Goal: Entertainment & Leisure: Consume media (video, audio)

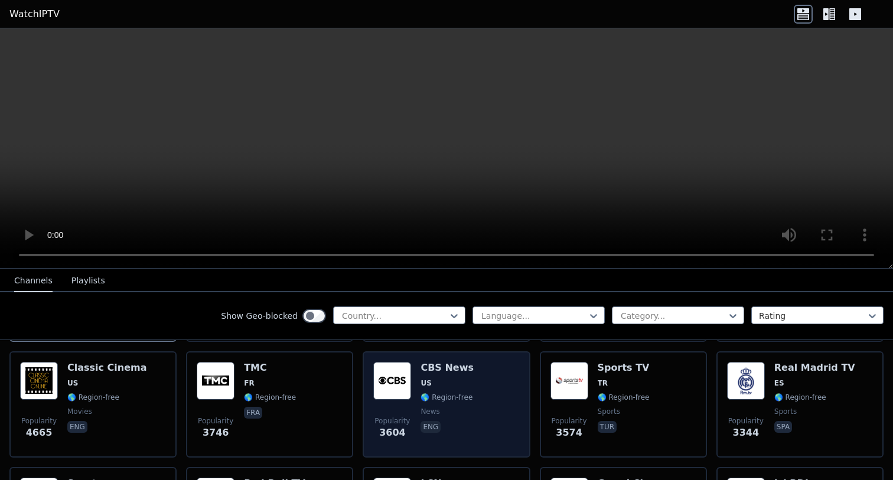
scroll to position [238, 0]
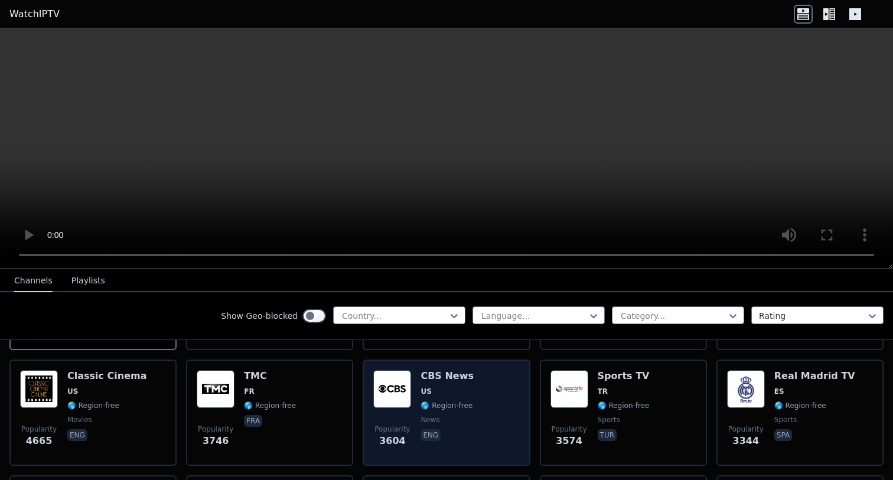
click at [440, 403] on span "🌎 Region-free" at bounding box center [447, 405] width 52 height 9
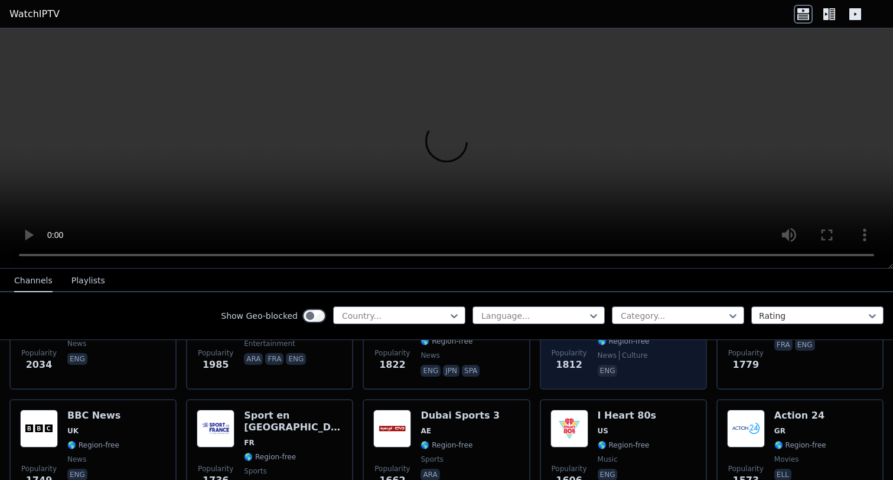
scroll to position [804, 0]
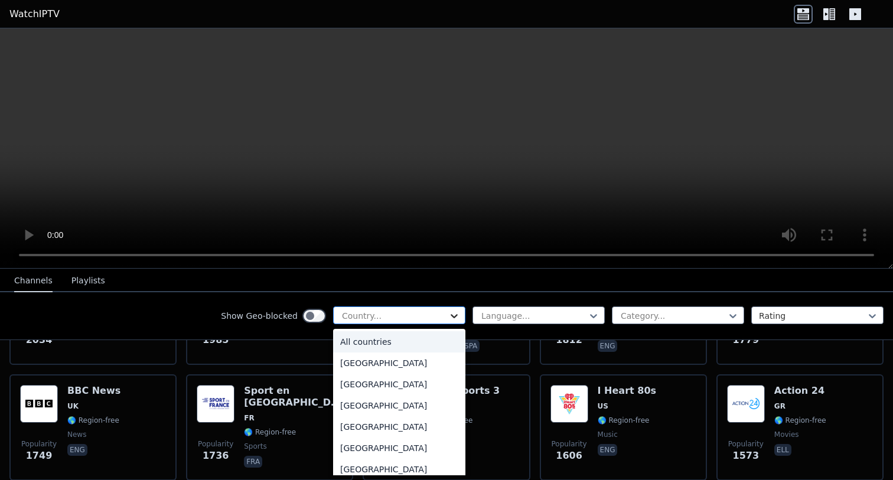
click at [452, 313] on icon at bounding box center [455, 316] width 12 height 12
click at [407, 388] on div "[GEOGRAPHIC_DATA]" at bounding box center [399, 384] width 132 height 21
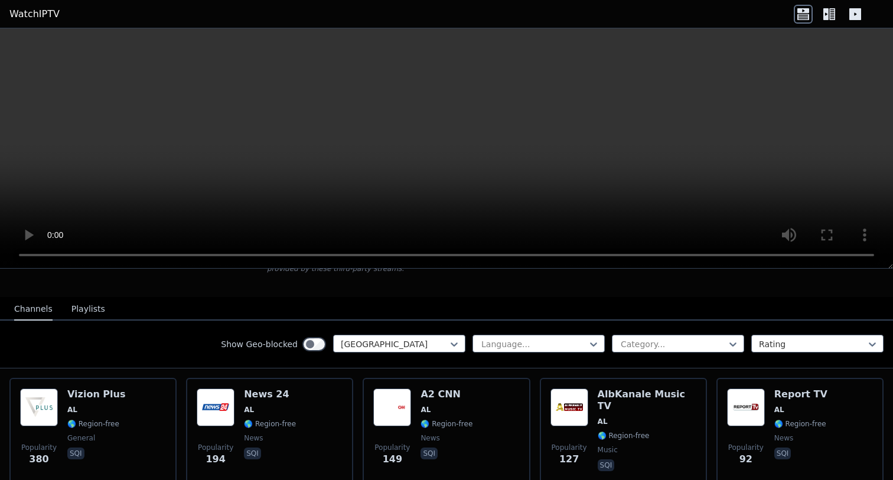
scroll to position [100, 0]
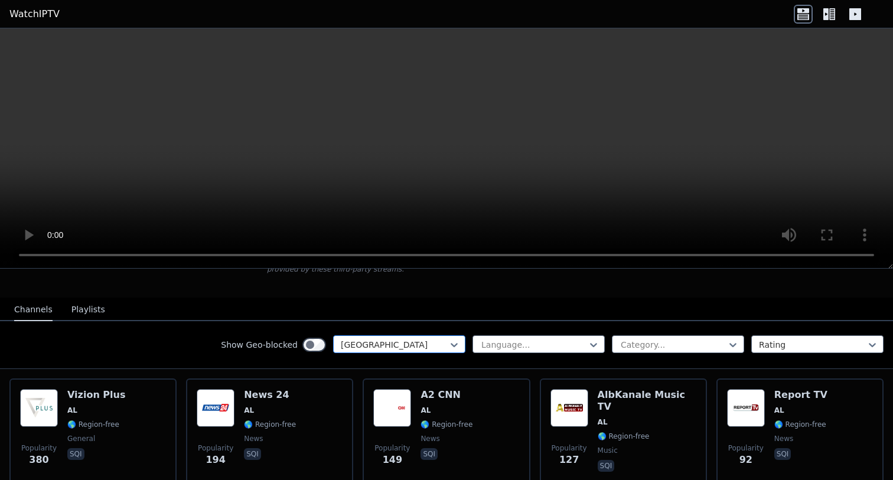
click at [428, 337] on div "[GEOGRAPHIC_DATA]" at bounding box center [399, 345] width 132 height 18
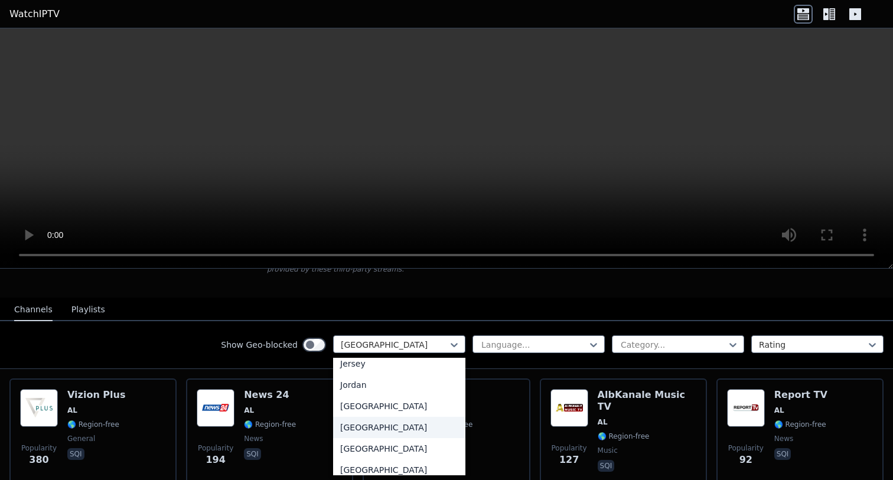
scroll to position [2061, 0]
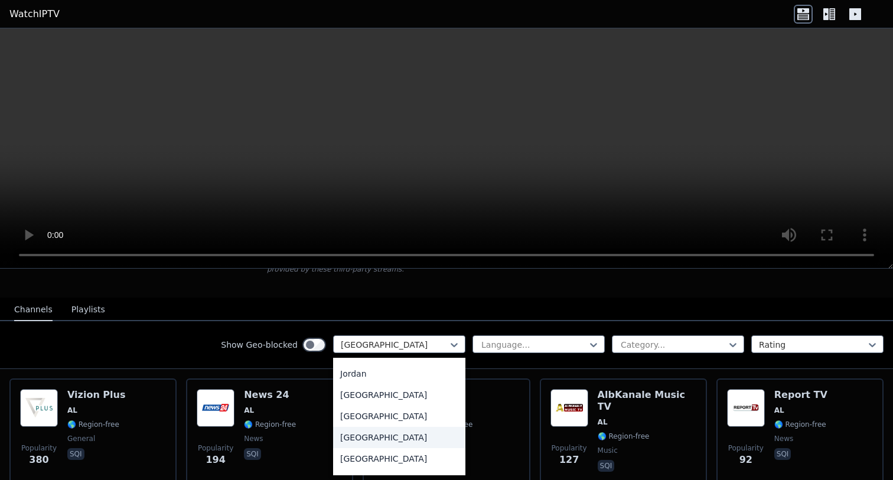
click at [392, 449] on div "[GEOGRAPHIC_DATA]" at bounding box center [399, 437] width 132 height 21
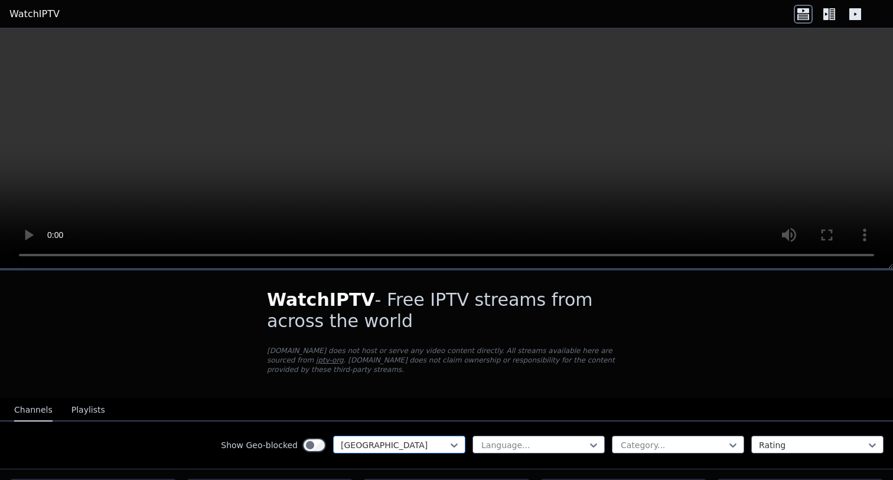
click at [432, 446] on div at bounding box center [395, 446] width 108 height 12
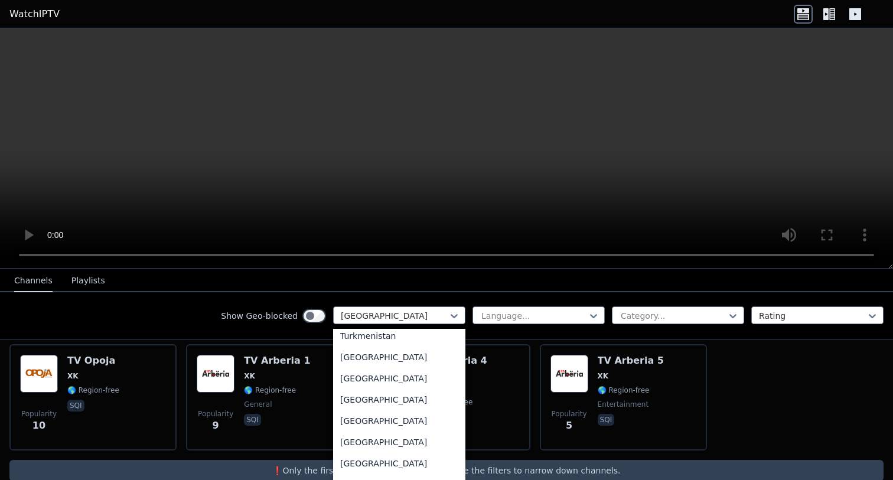
scroll to position [4083, 0]
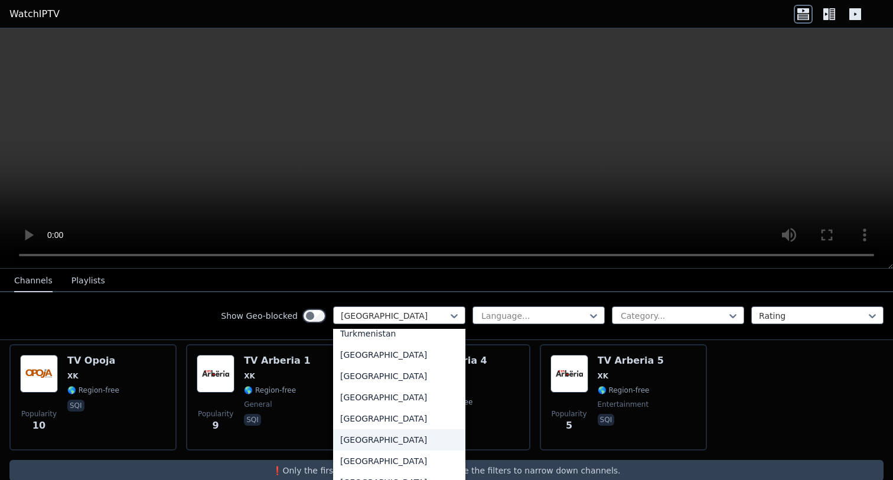
click at [395, 442] on div "[GEOGRAPHIC_DATA]" at bounding box center [399, 440] width 132 height 21
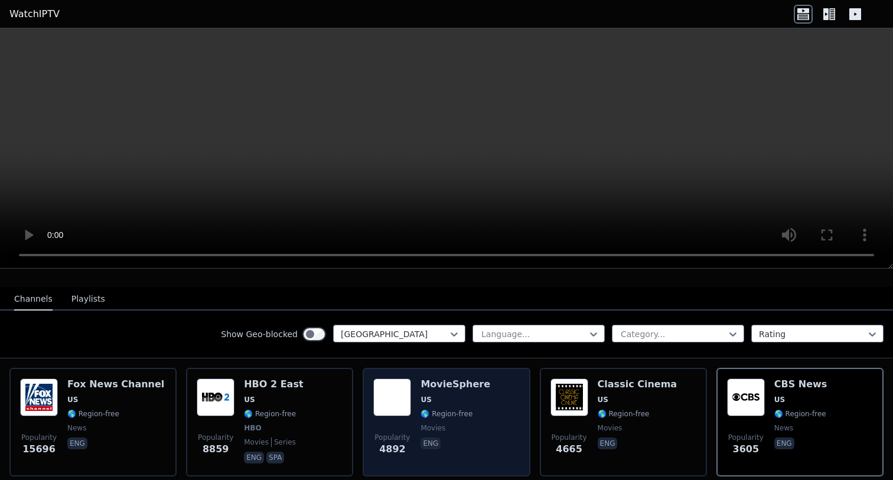
scroll to position [129, 0]
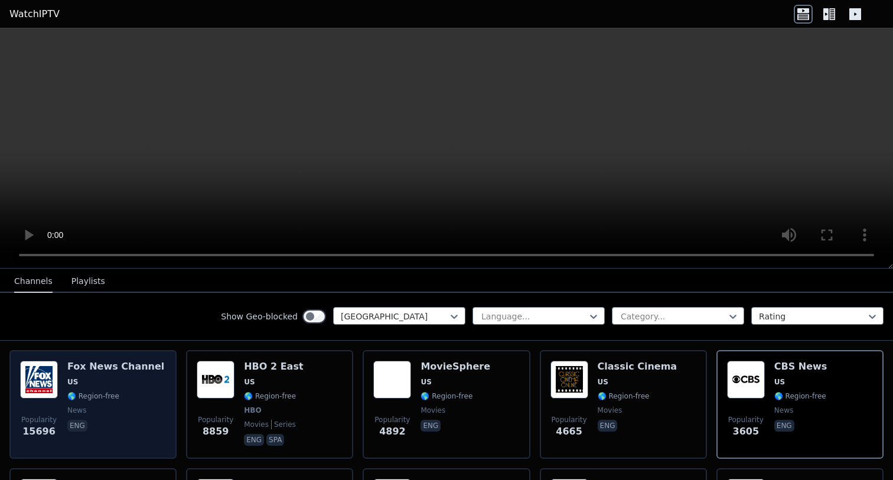
click at [121, 400] on span "🌎 Region-free" at bounding box center [115, 396] width 97 height 9
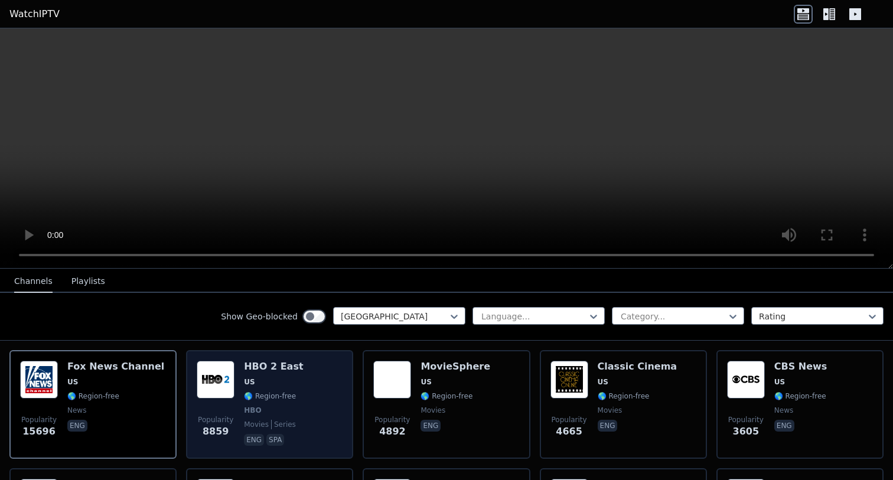
click at [297, 417] on div "Popularity 8859 HBO 2 East US 🌎 Region-free HBO movies series eng spa" at bounding box center [270, 404] width 146 height 87
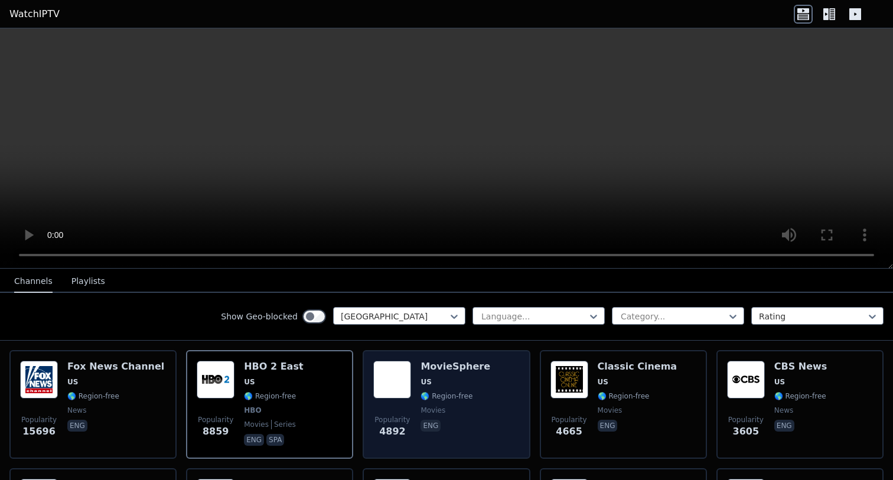
click at [493, 398] on div "Popularity 4892 MovieSphere US 🌎 Region-free movies eng" at bounding box center [446, 404] width 146 height 87
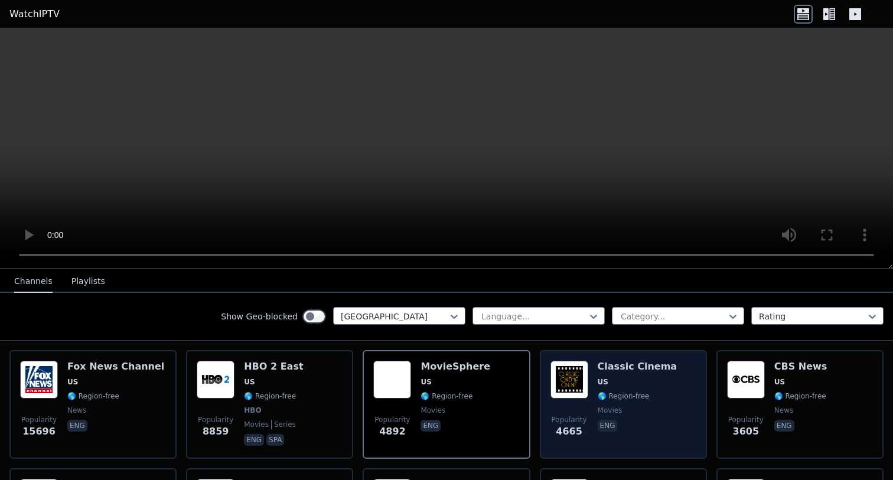
click at [661, 404] on div "Classic Cinema US 🌎 Region-free movies eng" at bounding box center [638, 404] width 80 height 87
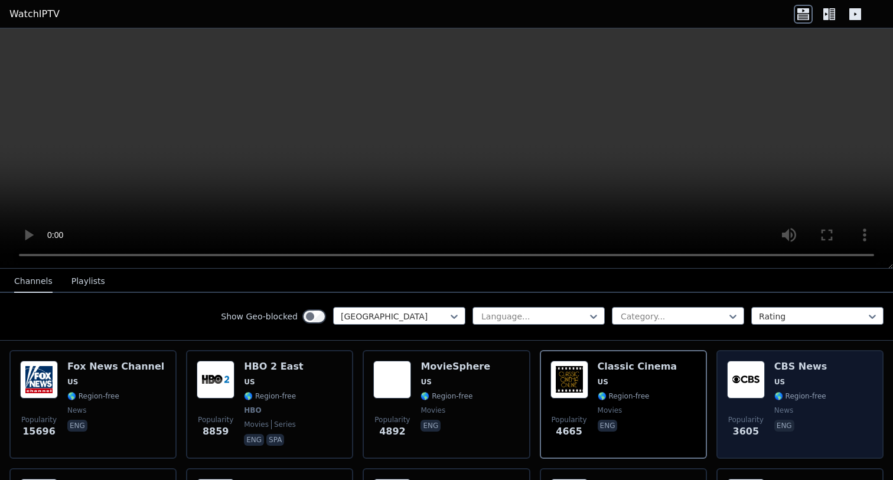
click at [815, 389] on div "CBS News US 🌎 Region-free news eng" at bounding box center [801, 404] width 53 height 87
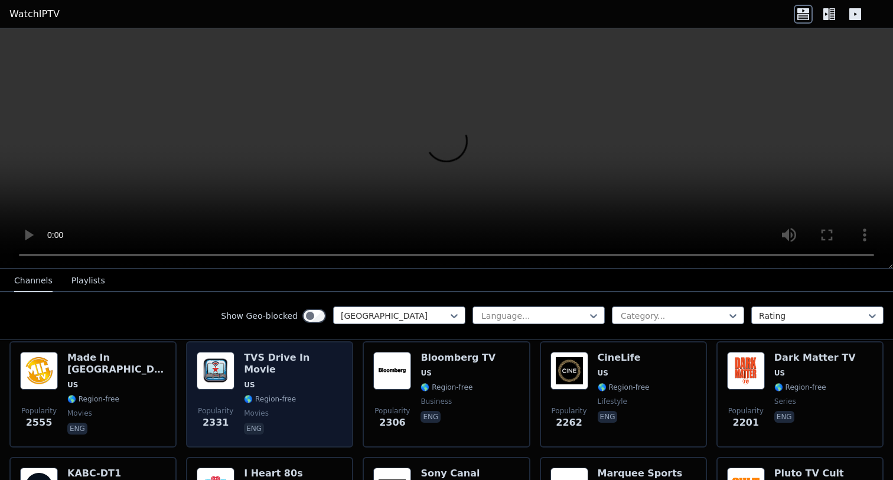
scroll to position [243, 0]
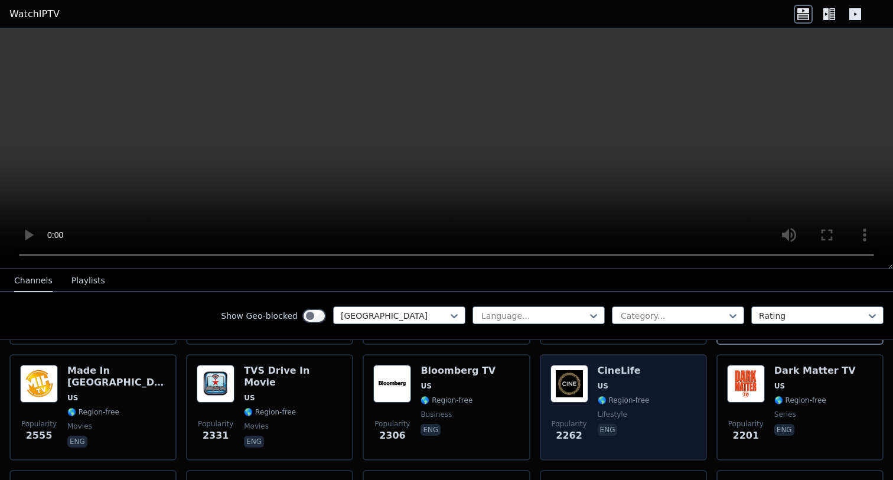
click at [634, 385] on span "US" at bounding box center [624, 386] width 52 height 9
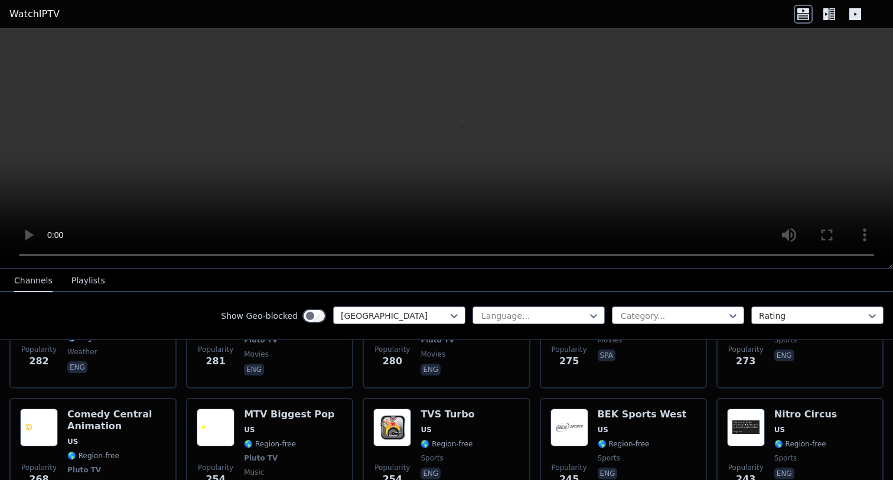
scroll to position [2525, 0]
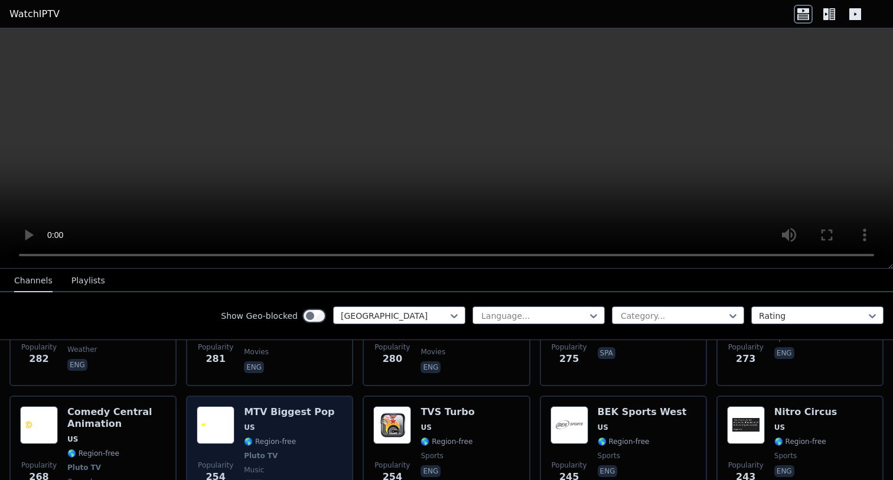
click at [294, 407] on div "MTV Biggest Pop US 🌎 Region-free Pluto TV music eng" at bounding box center [289, 456] width 90 height 99
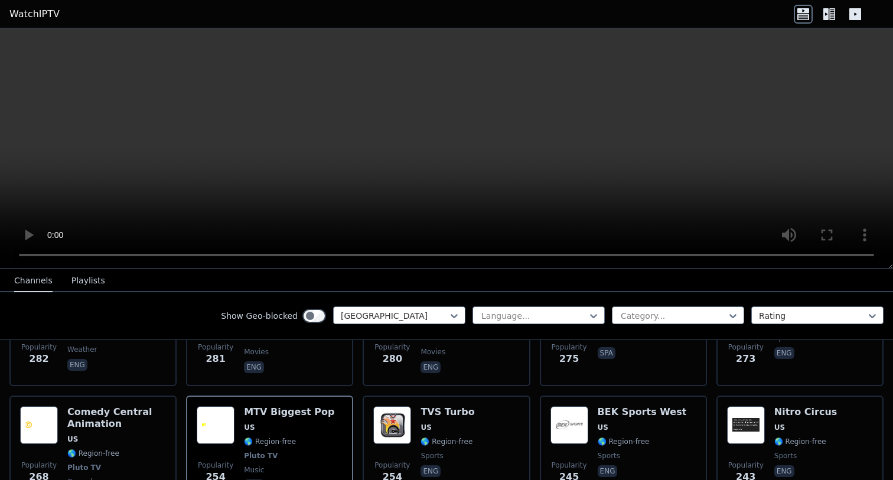
click at [16, 43] on video at bounding box center [446, 148] width 893 height 241
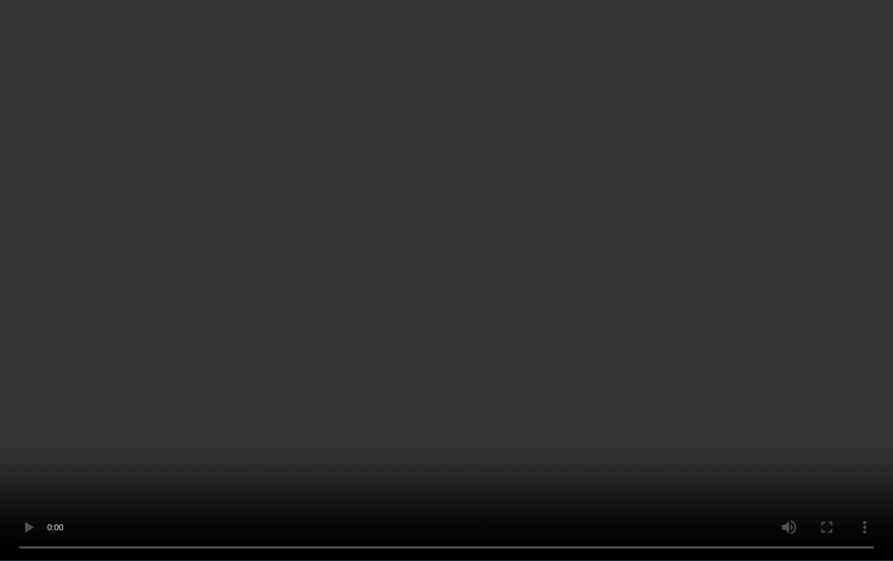
click at [550, 480] on video at bounding box center [446, 280] width 893 height 561
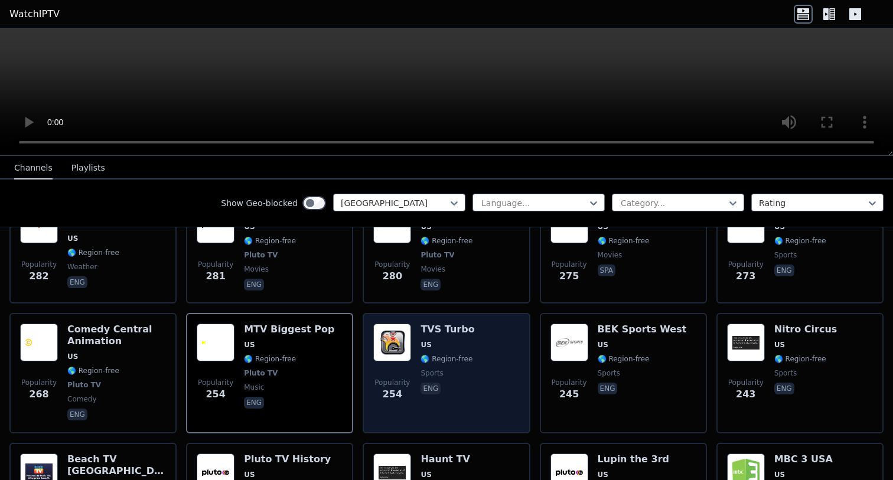
scroll to position [2540, 0]
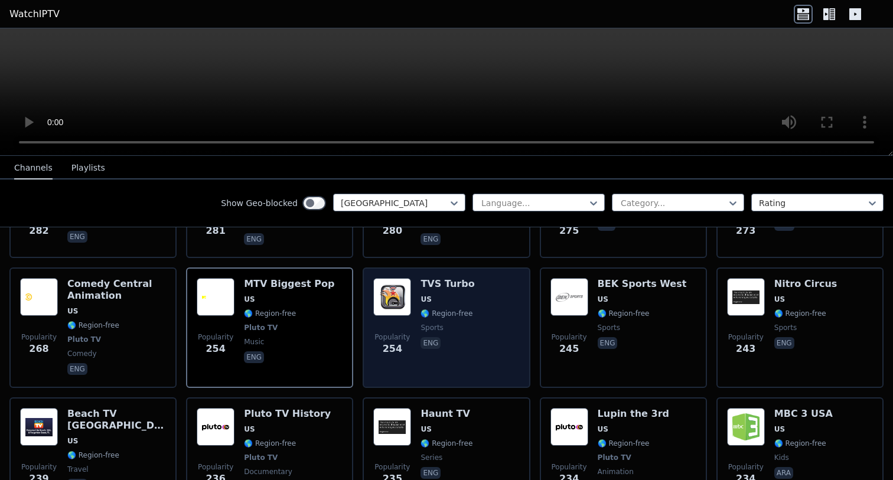
click at [522, 313] on div "Popularity 254 TVS Turbo US 🌎 Region-free sports eng" at bounding box center [446, 328] width 167 height 121
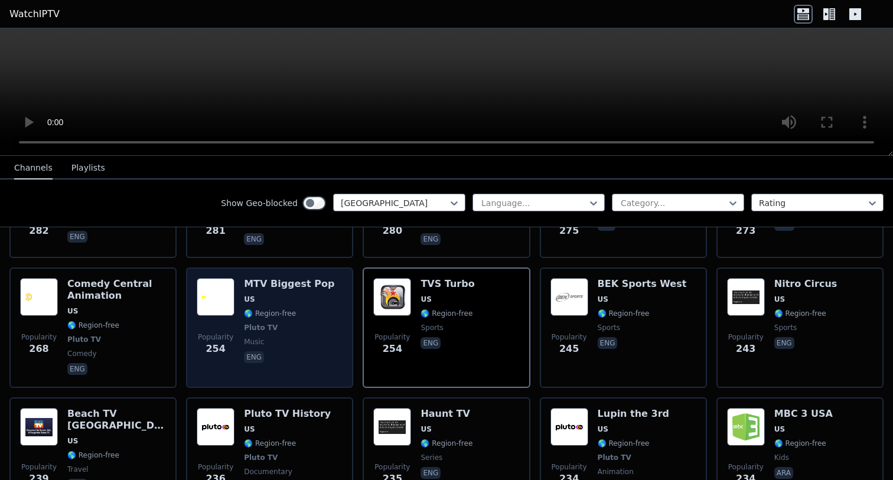
click at [316, 337] on span "music" at bounding box center [289, 341] width 90 height 9
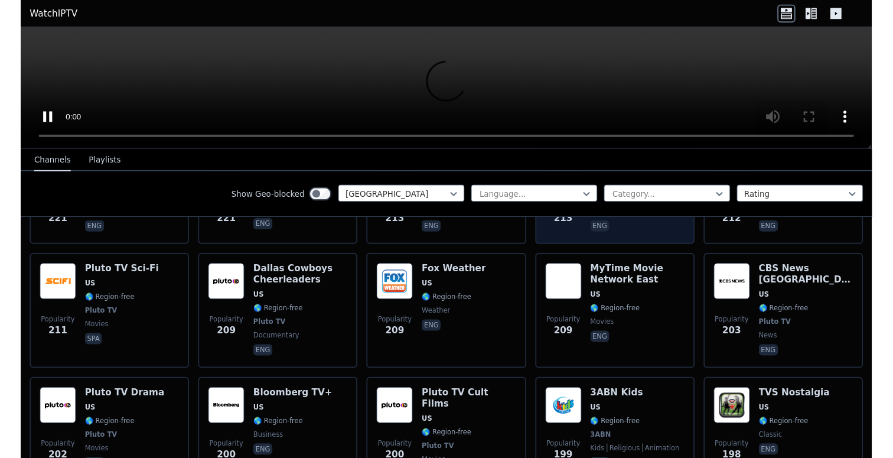
scroll to position [3055, 0]
